Goal: Find specific page/section: Find specific page/section

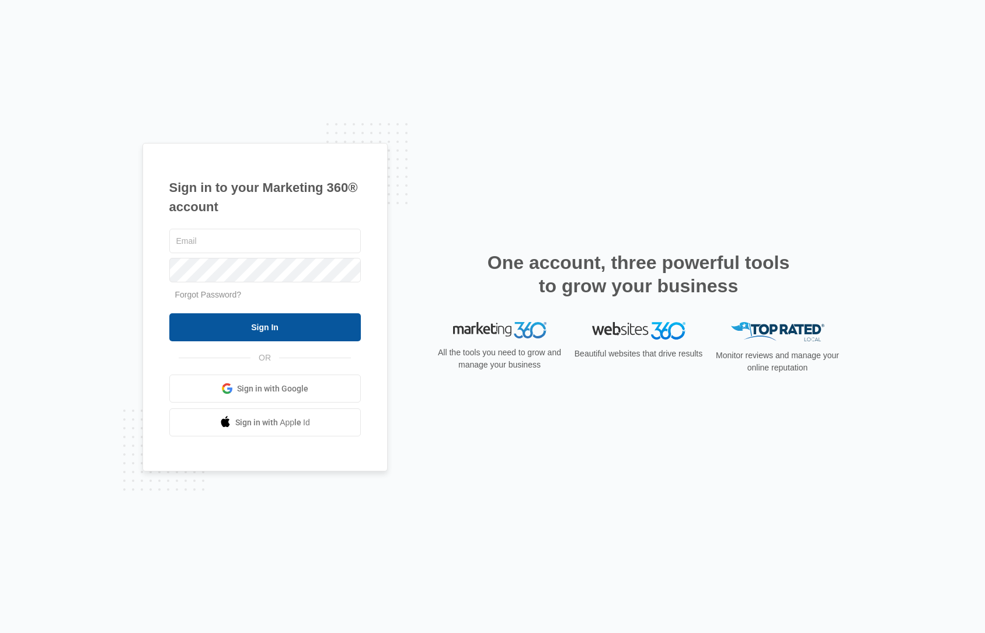
type input "[PERSON_NAME][EMAIL_ADDRESS][PERSON_NAME][DOMAIN_NAME]"
click at [352, 330] on input "Sign In" at bounding box center [264, 327] width 191 height 28
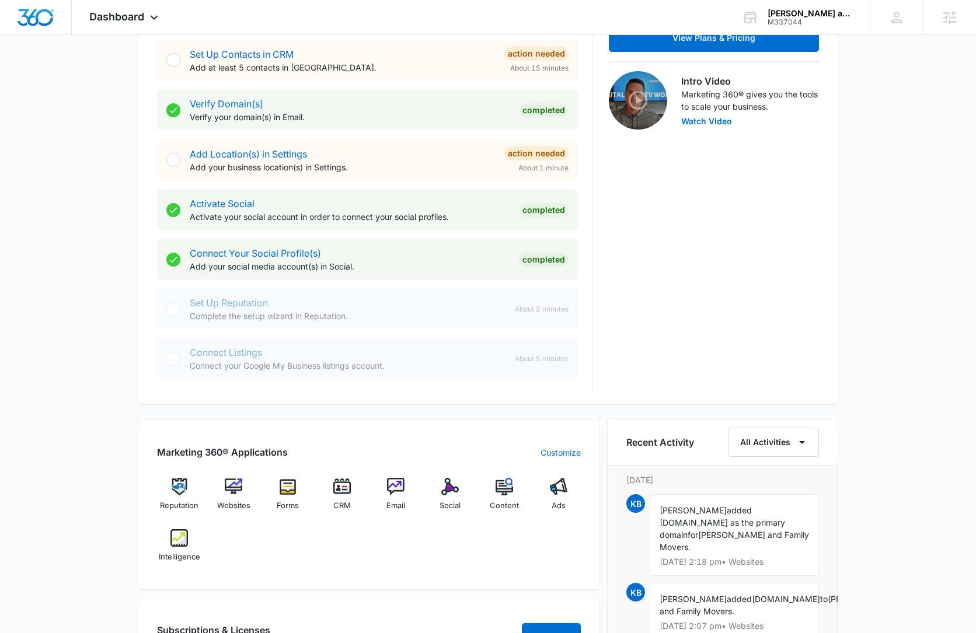
scroll to position [472, 0]
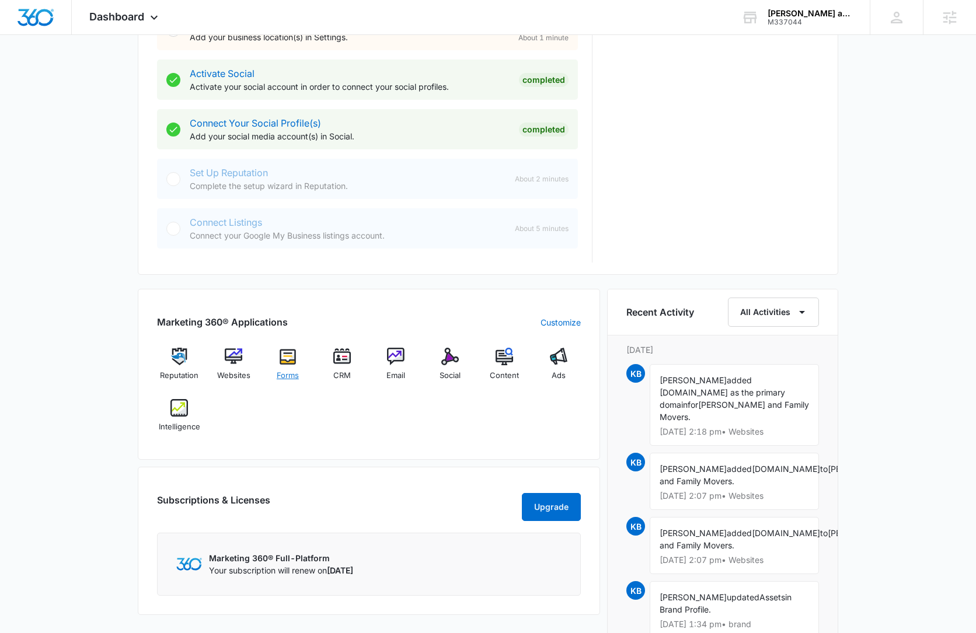
click at [295, 355] on img at bounding box center [288, 357] width 18 height 18
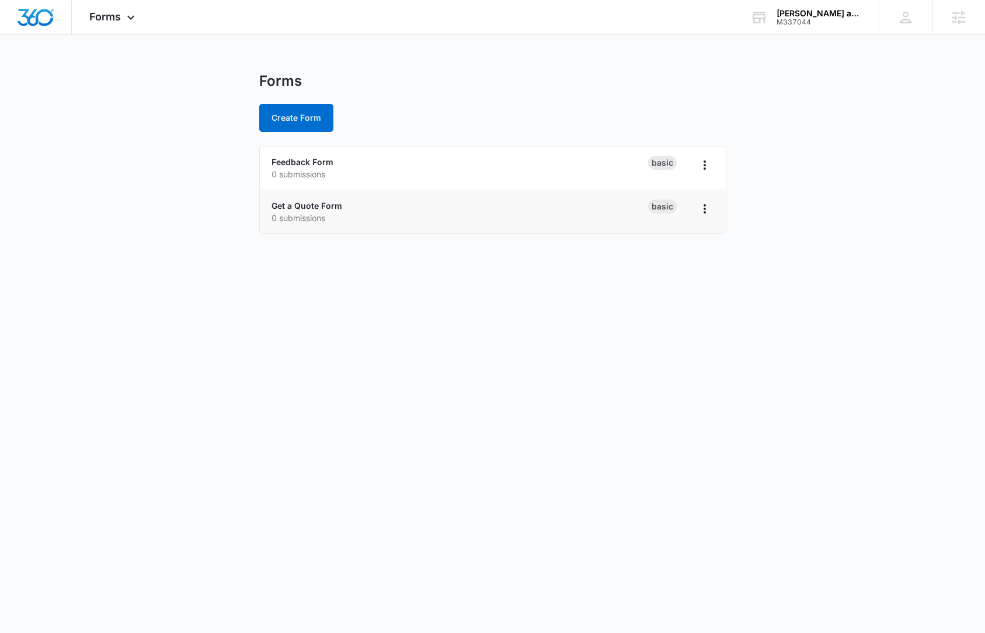
click at [315, 198] on li "Get a Quote Form 0 submissions Basic" at bounding box center [493, 211] width 466 height 43
click at [123, 18] on div "Forms Apps Reputation Websites Forms CRM Email Social Content Ads Intelligence …" at bounding box center [113, 17] width 83 height 34
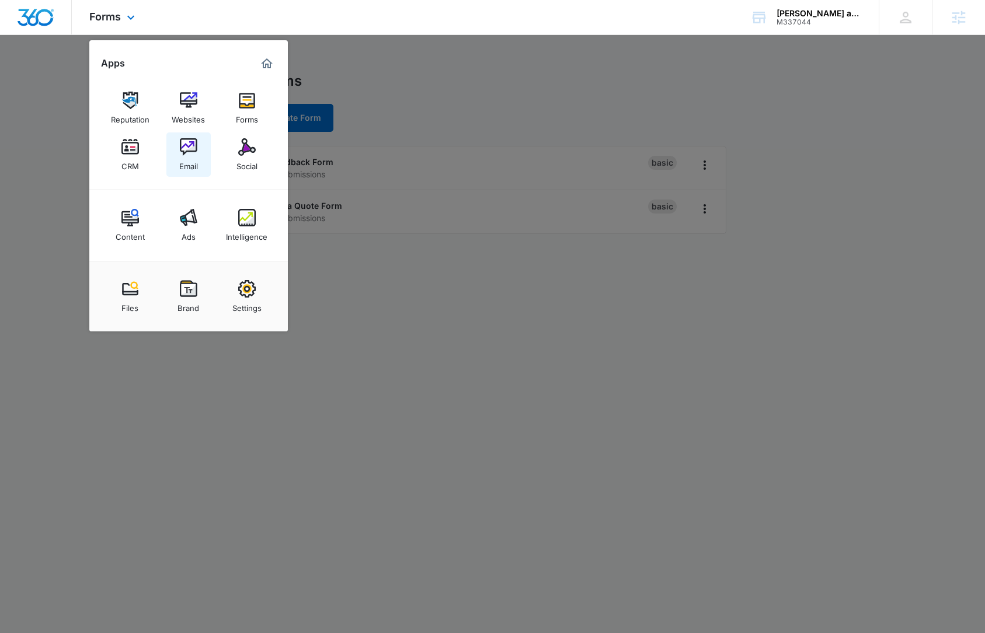
click at [173, 147] on link "Email" at bounding box center [188, 155] width 44 height 44
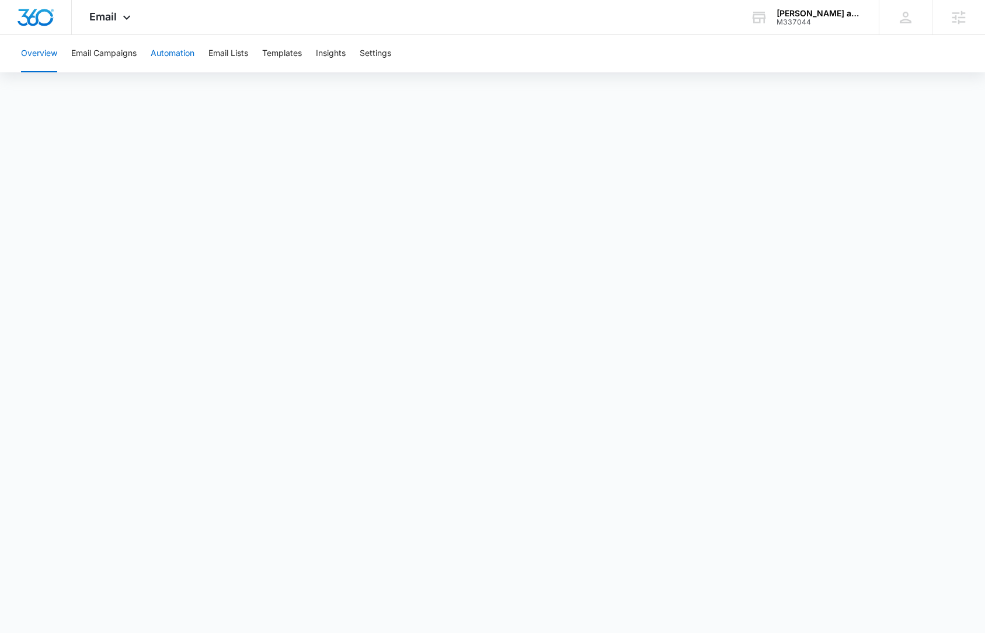
click at [179, 58] on button "Automation" at bounding box center [173, 53] width 44 height 37
click at [296, 55] on button "Templates" at bounding box center [282, 53] width 40 height 37
click at [177, 62] on button "Automation" at bounding box center [173, 53] width 44 height 37
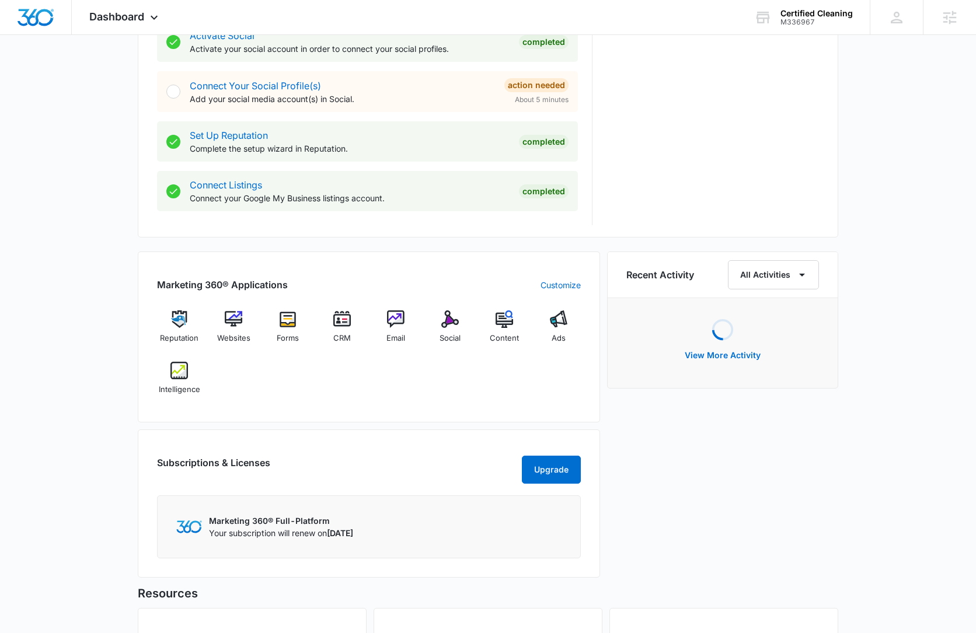
scroll to position [677, 0]
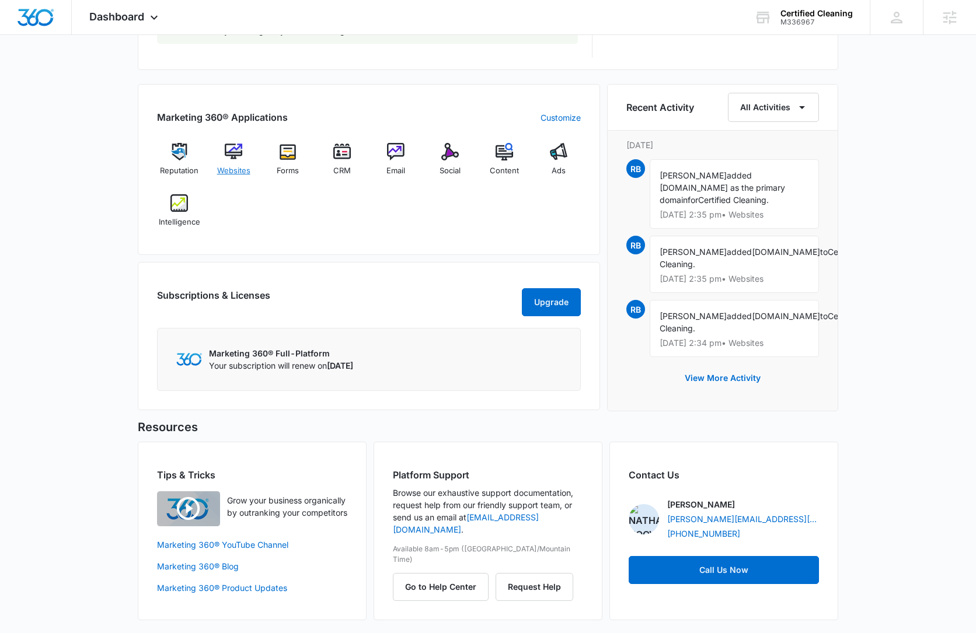
click at [238, 156] on img at bounding box center [234, 152] width 18 height 18
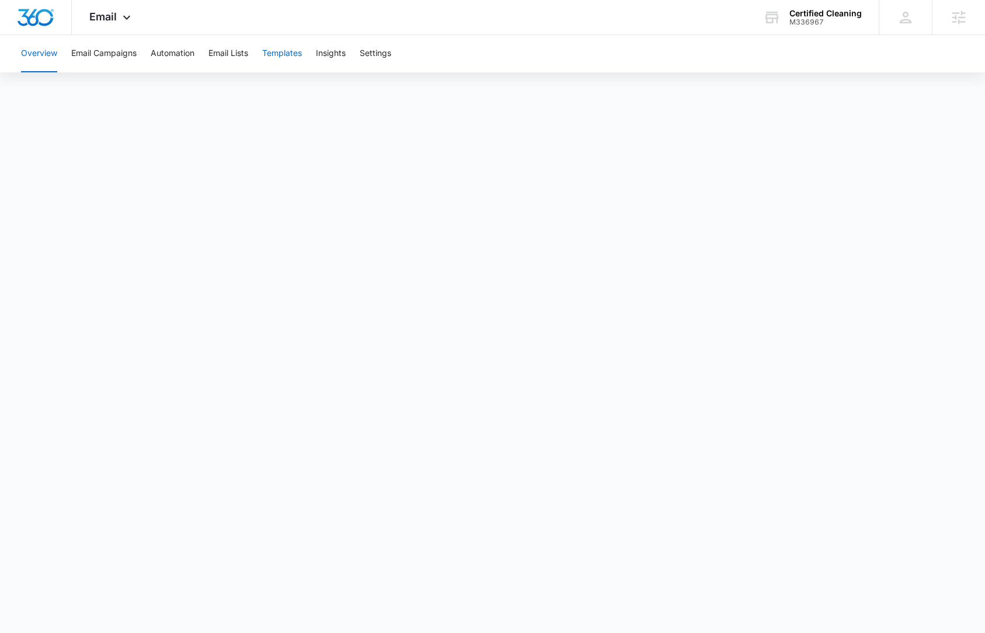
click at [282, 53] on button "Templates" at bounding box center [282, 53] width 40 height 37
click at [177, 60] on button "Automation" at bounding box center [173, 53] width 44 height 37
click at [43, 22] on img "Dashboard" at bounding box center [35, 18] width 37 height 18
